Goal: Check status: Check status

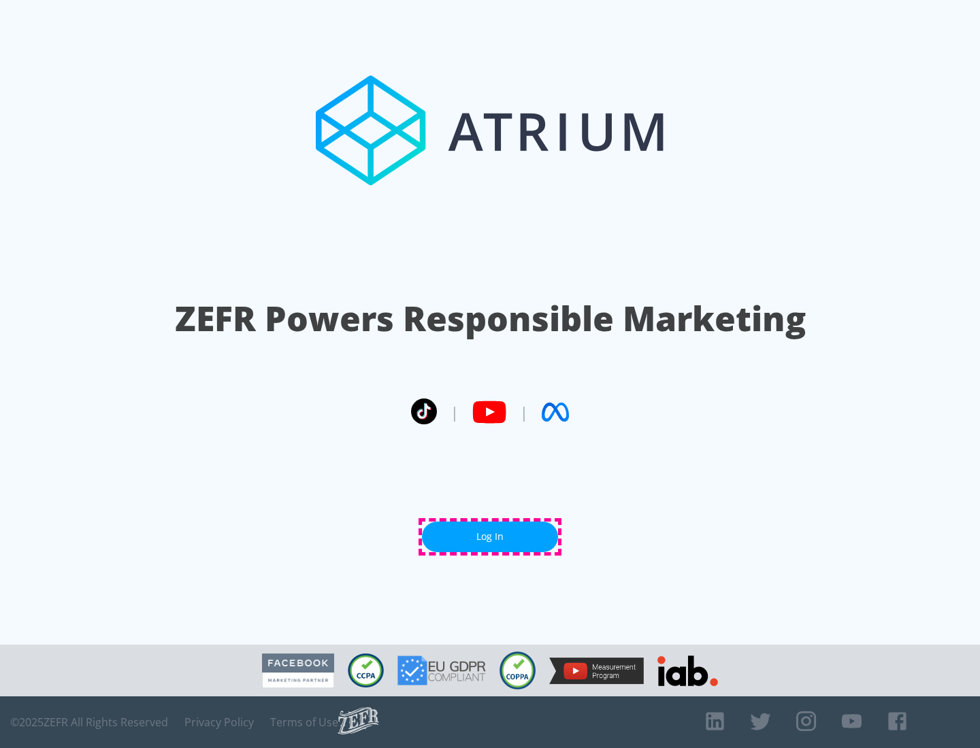
click at [490, 537] on link "Log In" at bounding box center [490, 537] width 136 height 31
